Goal: Submit feedback/report problem: Submit feedback/report problem

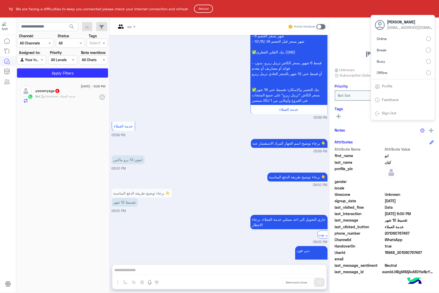
scroll to position [1273, 0]
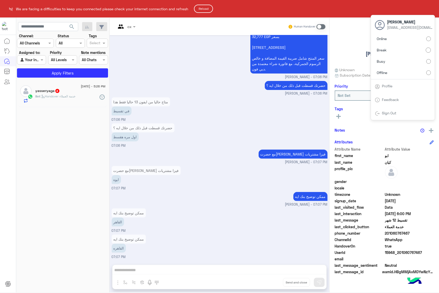
click at [410, 63] on html "We are facing a difficulties to keep you connected please check your internet c…" at bounding box center [219, 146] width 439 height 293
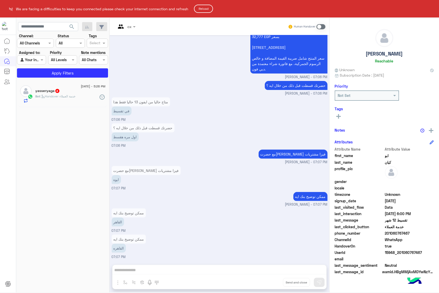
click at [203, 8] on button "Reload" at bounding box center [203, 9] width 19 height 8
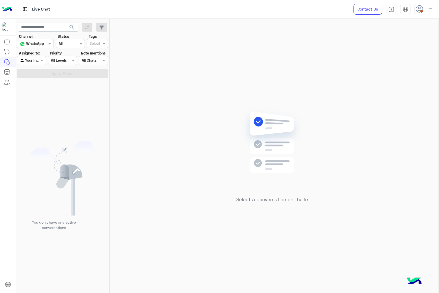
click at [430, 15] on div "Contact Us Help Center عربي English" at bounding box center [392, 9] width 93 height 19
click at [427, 10] on div at bounding box center [425, 9] width 21 height 10
click at [405, 61] on label "Busy" at bounding box center [403, 61] width 56 height 9
